Goal: Task Accomplishment & Management: Complete application form

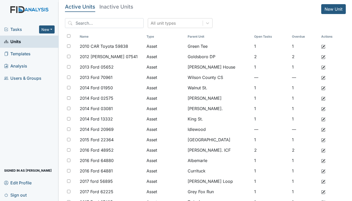
click at [12, 29] on span "Tasks" at bounding box center [21, 29] width 35 height 6
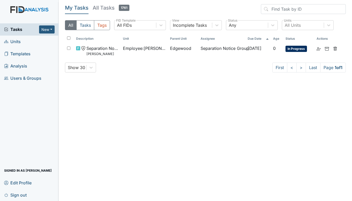
click at [17, 41] on span "Units" at bounding box center [12, 42] width 17 height 8
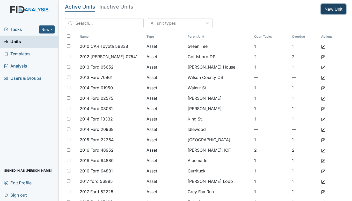
click at [327, 6] on link "New Unit" at bounding box center [334, 9] width 25 height 10
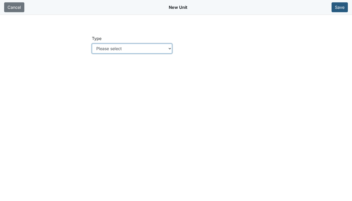
click at [170, 48] on select "Please select Location Location: Employee Location: Consumer Location: Asset Lo…" at bounding box center [132, 49] width 80 height 10
select select "c73a534c-0e54-49e9-a002-c9fa01df8b69"
click at [92, 44] on select "Please select Location Location: Employee Location: Consumer Location: Asset Lo…" at bounding box center [132, 49] width 80 height 10
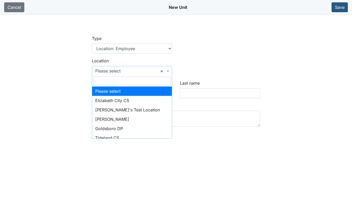
click at [130, 70] on span "× Please select" at bounding box center [130, 71] width 70 height 6
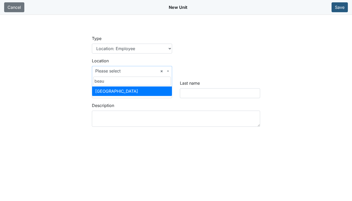
type input "beau"
select select "a5946280-a4e1-4258-aca9-ae5f39c0260f"
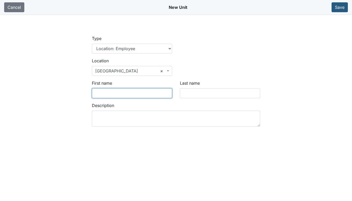
click at [131, 92] on input "First name" at bounding box center [132, 93] width 80 height 10
type input "Brittany"
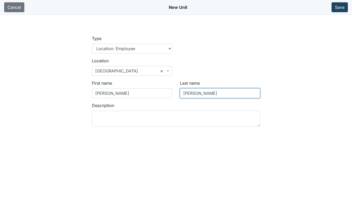
type input "Barnhill"
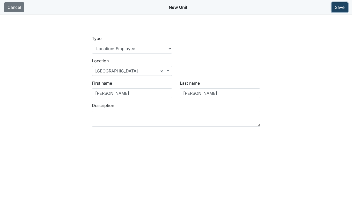
click at [339, 6] on button "Save" at bounding box center [340, 7] width 16 height 10
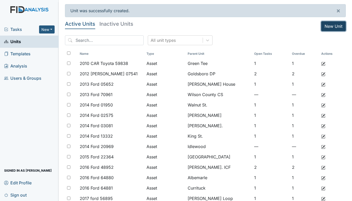
drag, startPoint x: 331, startPoint y: 26, endPoint x: 308, endPoint y: 33, distance: 24.7
click at [331, 26] on link "New Unit" at bounding box center [334, 26] width 25 height 10
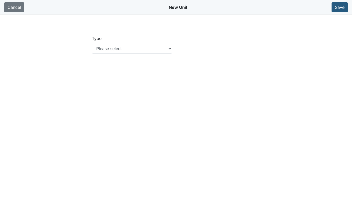
click at [173, 47] on div "Type Please select Location Location: Employee Location: Consumer Location: Ass…" at bounding box center [132, 46] width 88 height 22
click at [170, 49] on select "Please select Location Location: Employee Location: Consumer Location: Asset Lo…" at bounding box center [132, 49] width 80 height 10
select select "c73a534c-0e54-49e9-a002-c9fa01df8b69"
click at [92, 44] on select "Please select Location Location: Employee Location: Consumer Location: Asset Lo…" at bounding box center [132, 49] width 80 height 10
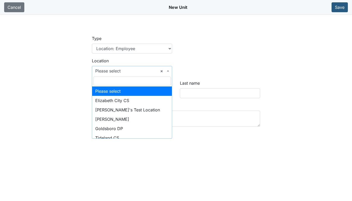
click at [124, 68] on span "× Please select" at bounding box center [130, 71] width 70 height 6
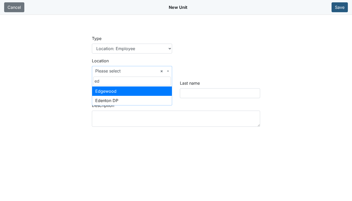
type input "ed"
select select "15c5ae76-dda7-48c6-805f-333e32425920"
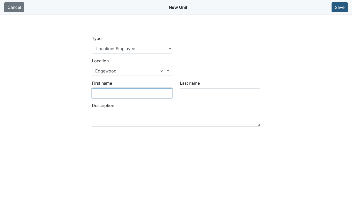
click at [120, 97] on input "First name" at bounding box center [132, 93] width 80 height 10
type input "Destinee"
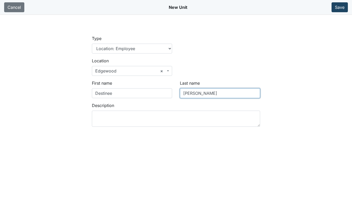
type input "Keyes"
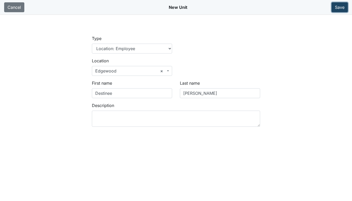
click at [339, 7] on button "Save" at bounding box center [340, 7] width 16 height 10
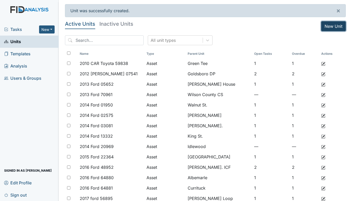
click at [328, 24] on link "New Unit" at bounding box center [334, 26] width 25 height 10
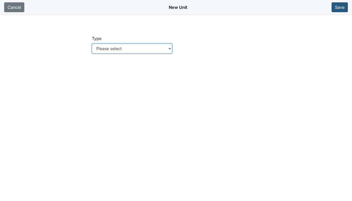
click at [172, 48] on select "Please select Location Location: Employee Location: Consumer Location: Asset Lo…" at bounding box center [132, 49] width 80 height 10
select select "c73a534c-0e54-49e9-a002-c9fa01df8b69"
click at [92, 44] on select "Please select Location Location: Employee Location: Consumer Location: Asset Lo…" at bounding box center [132, 49] width 80 height 10
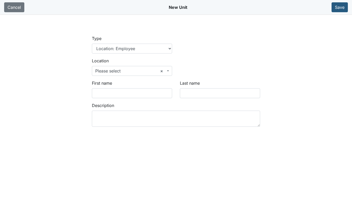
click at [114, 70] on span "× Please select" at bounding box center [130, 71] width 70 height 6
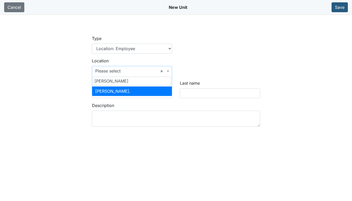
type input "dix"
select select "1dfc2803-1e92-4379-960e-b2e2f47087b4"
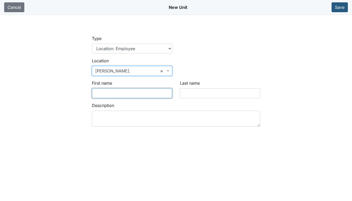
click at [114, 90] on input "First name" at bounding box center [132, 93] width 80 height 10
type input "Jawon"
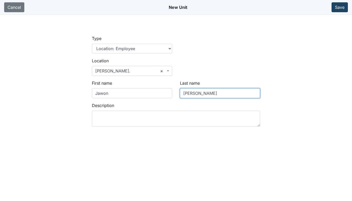
type input "Peele"
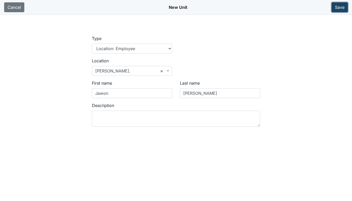
click at [342, 6] on button "Save" at bounding box center [340, 7] width 16 height 10
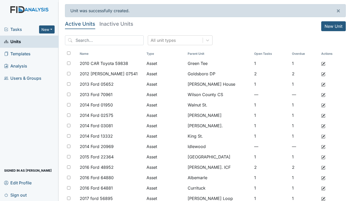
click at [15, 28] on span "Tasks" at bounding box center [21, 29] width 35 height 6
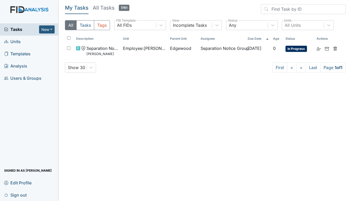
click at [13, 40] on span "Units" at bounding box center [12, 42] width 17 height 8
